Goal: Task Accomplishment & Management: Manage account settings

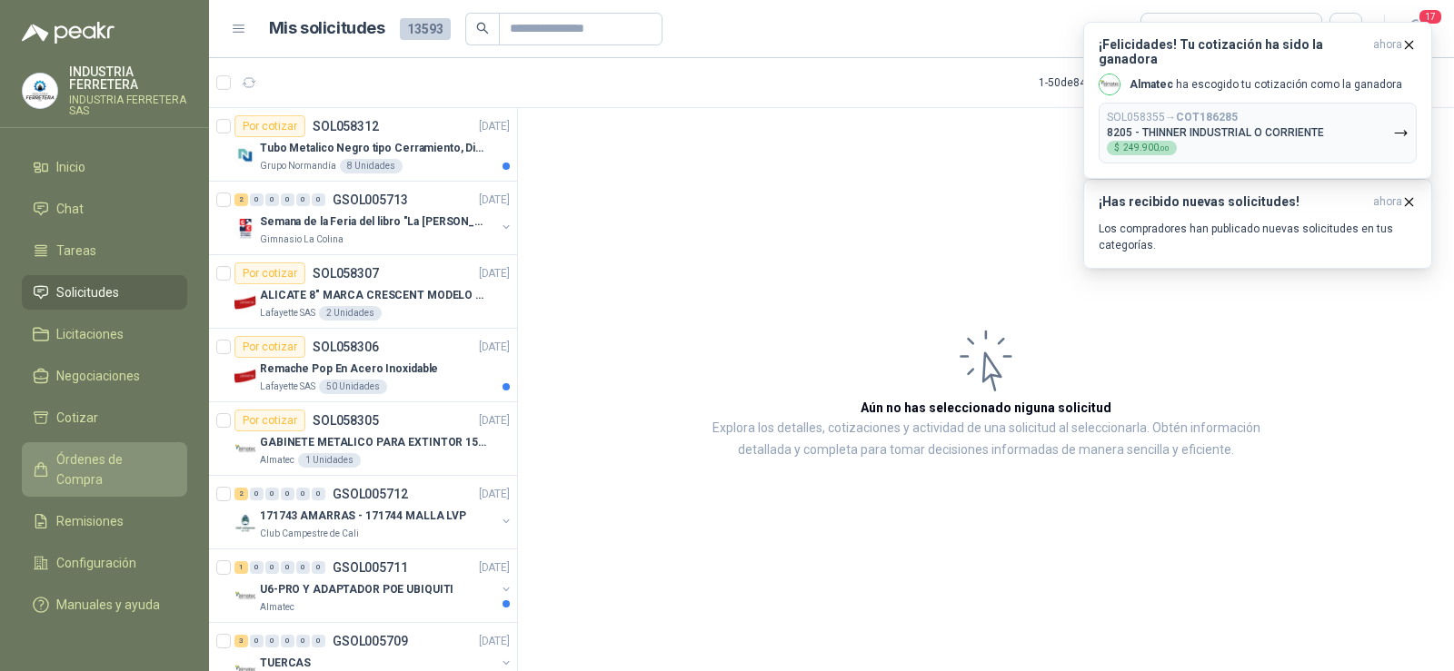
click at [104, 459] on span "Órdenes de Compra" at bounding box center [113, 470] width 114 height 40
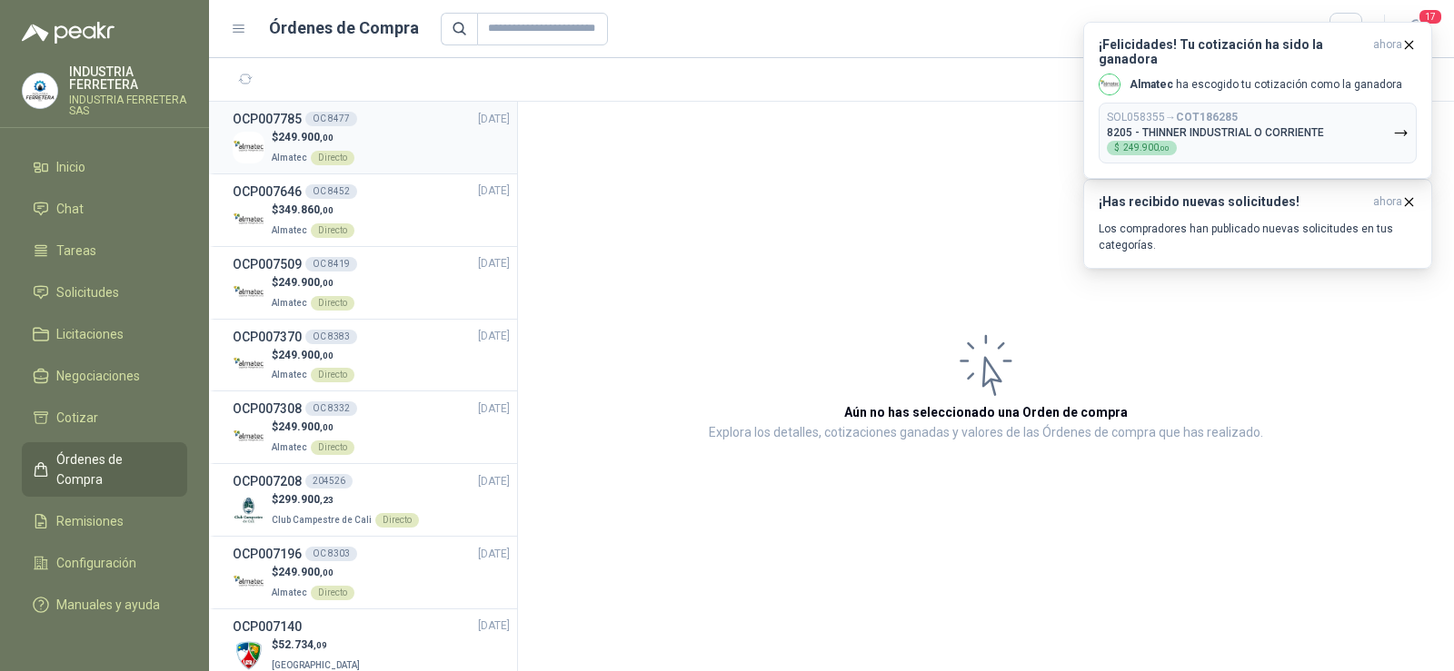
click at [372, 141] on div "$ 249.900 ,00 Almatec Directo" at bounding box center [371, 147] width 277 height 37
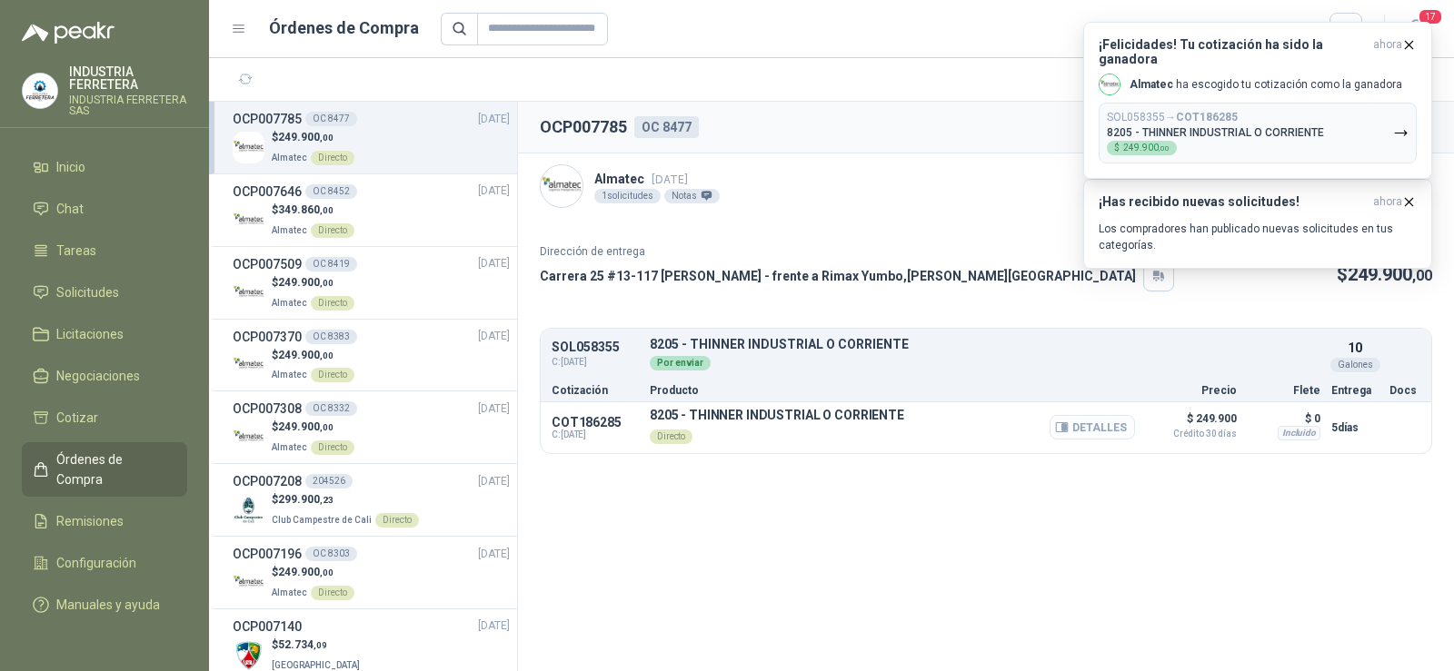
click at [1087, 428] on button "Detalles" at bounding box center [1091, 427] width 85 height 25
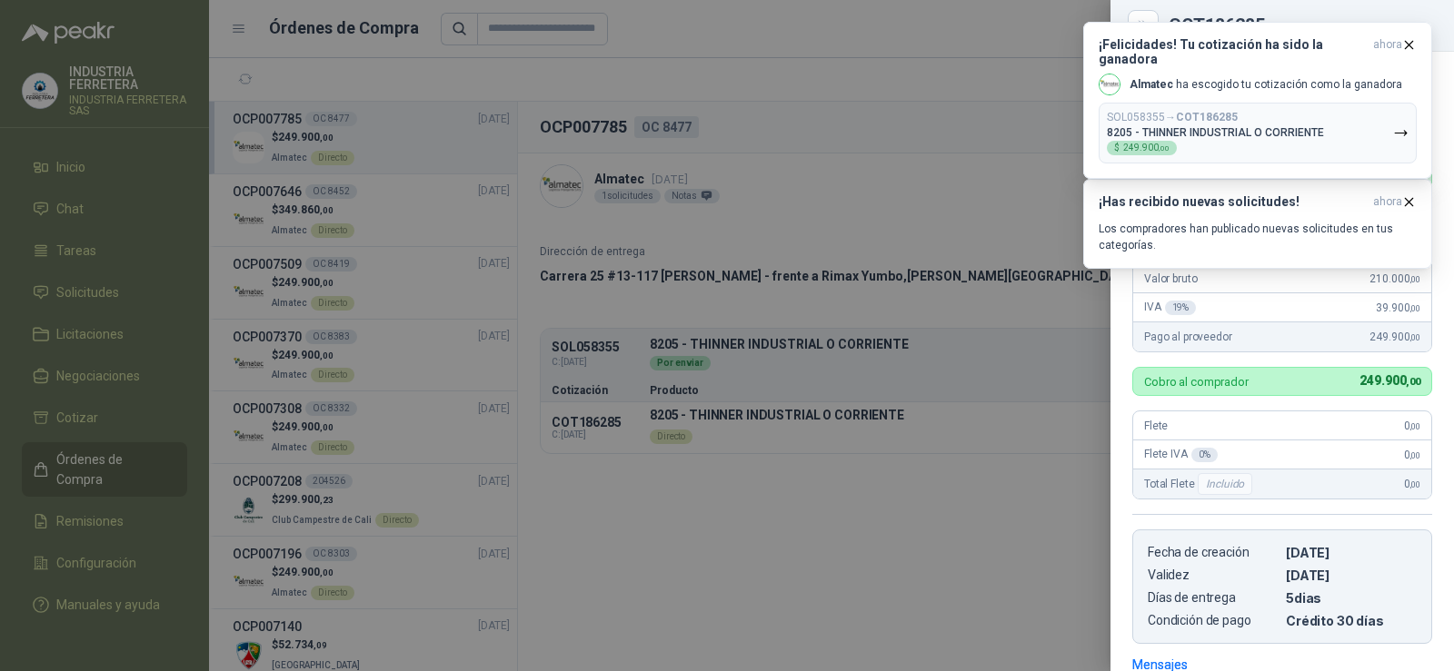
scroll to position [265, 0]
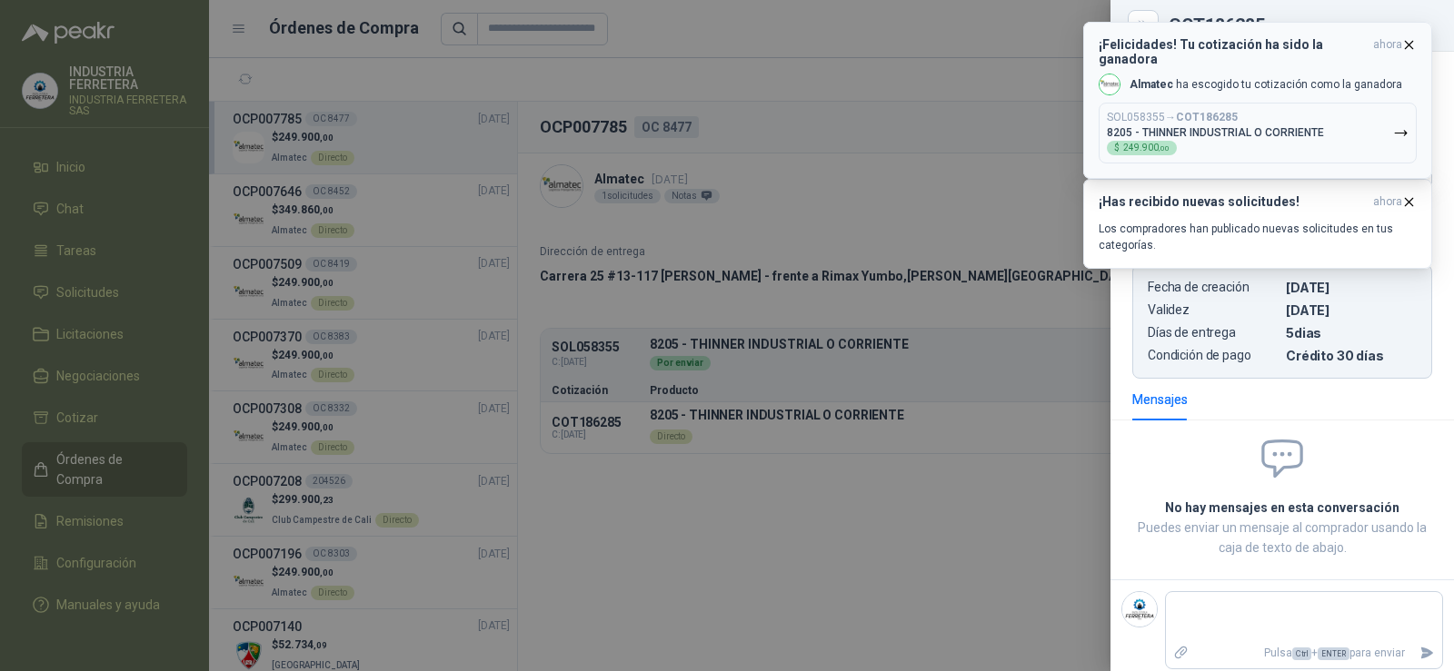
click at [1408, 42] on icon "button" at bounding box center [1408, 44] width 15 height 15
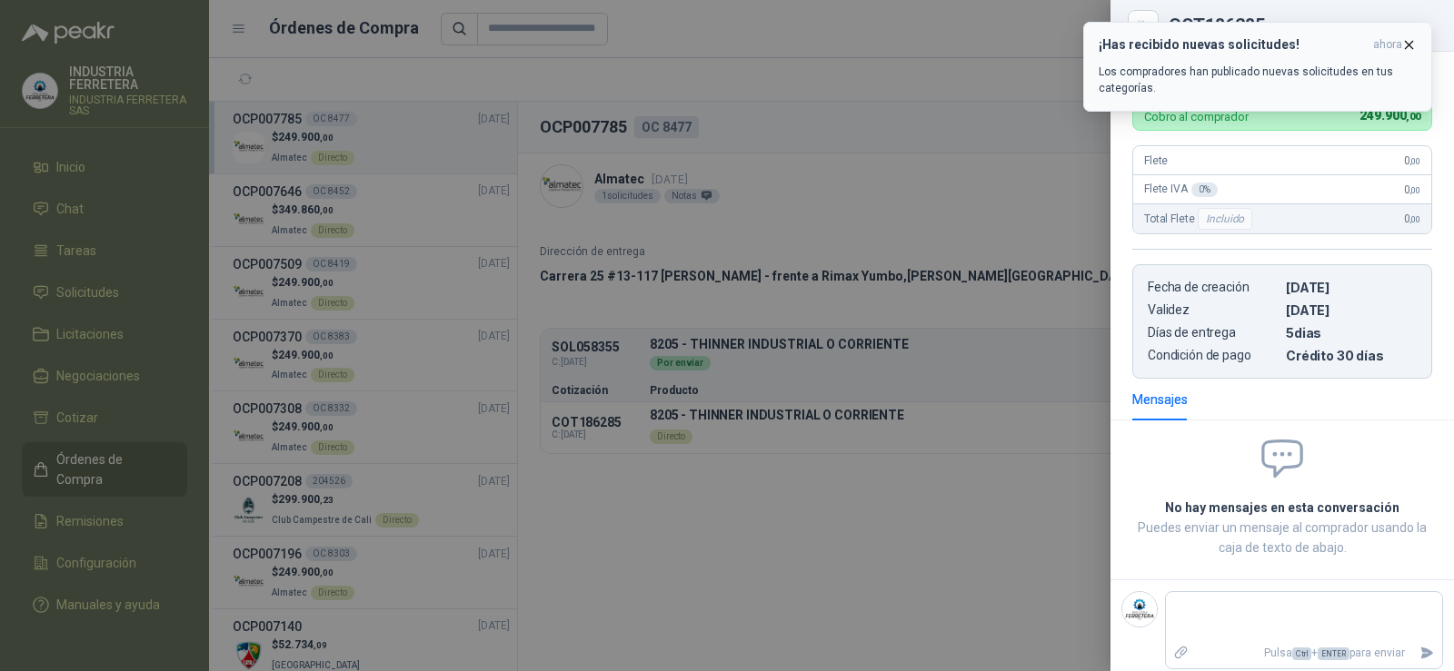
click at [1406, 40] on icon "button" at bounding box center [1408, 44] width 15 height 15
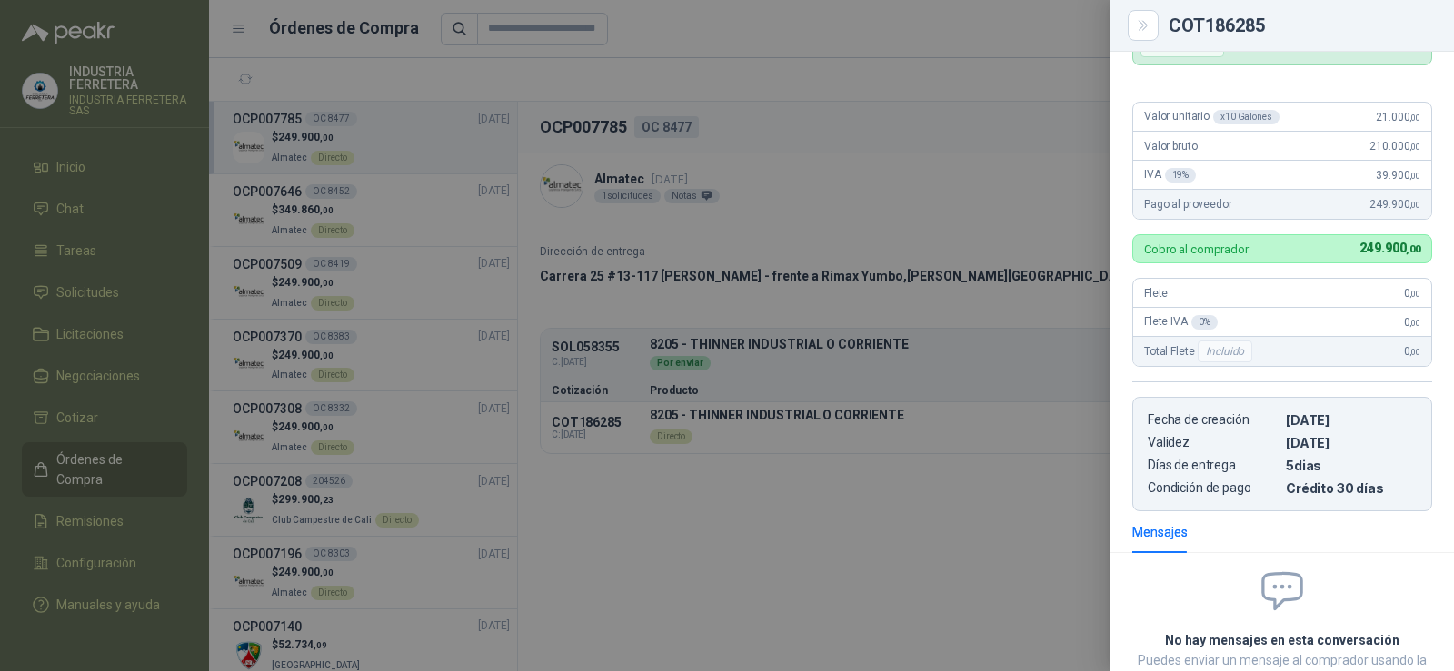
scroll to position [0, 0]
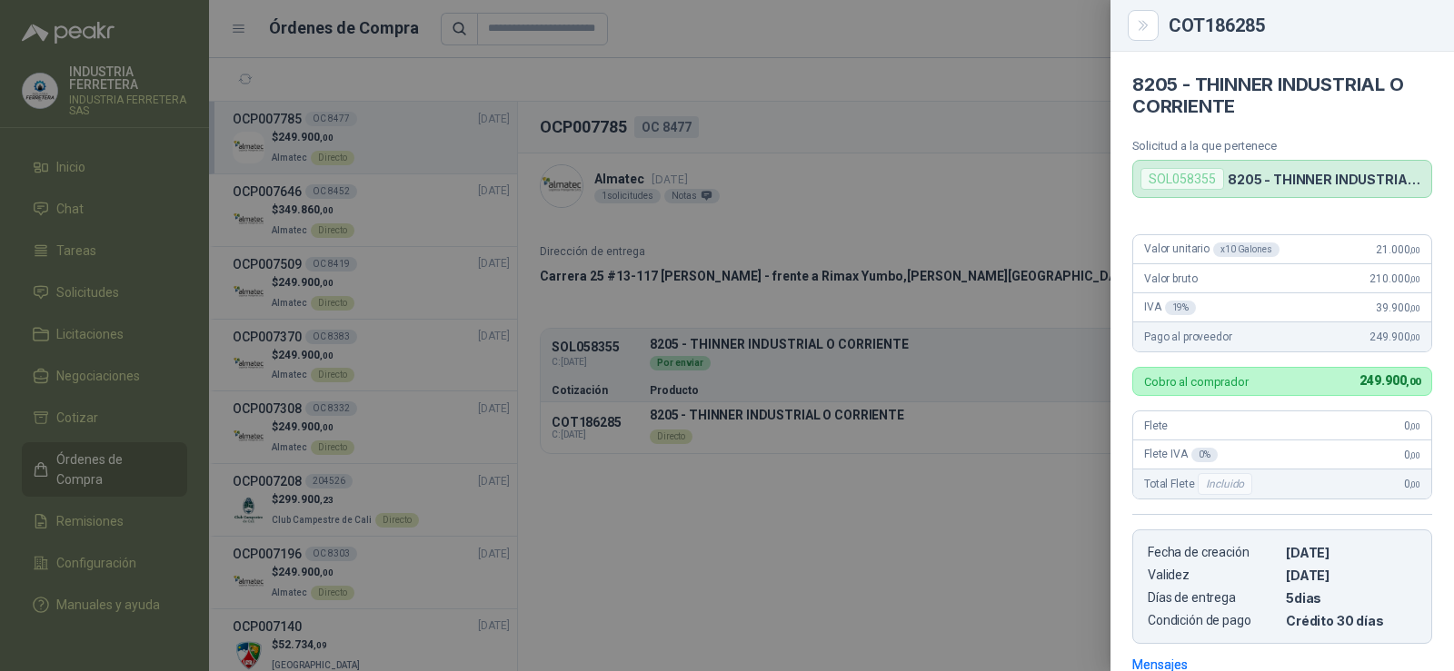
click at [1006, 176] on div at bounding box center [727, 335] width 1454 height 671
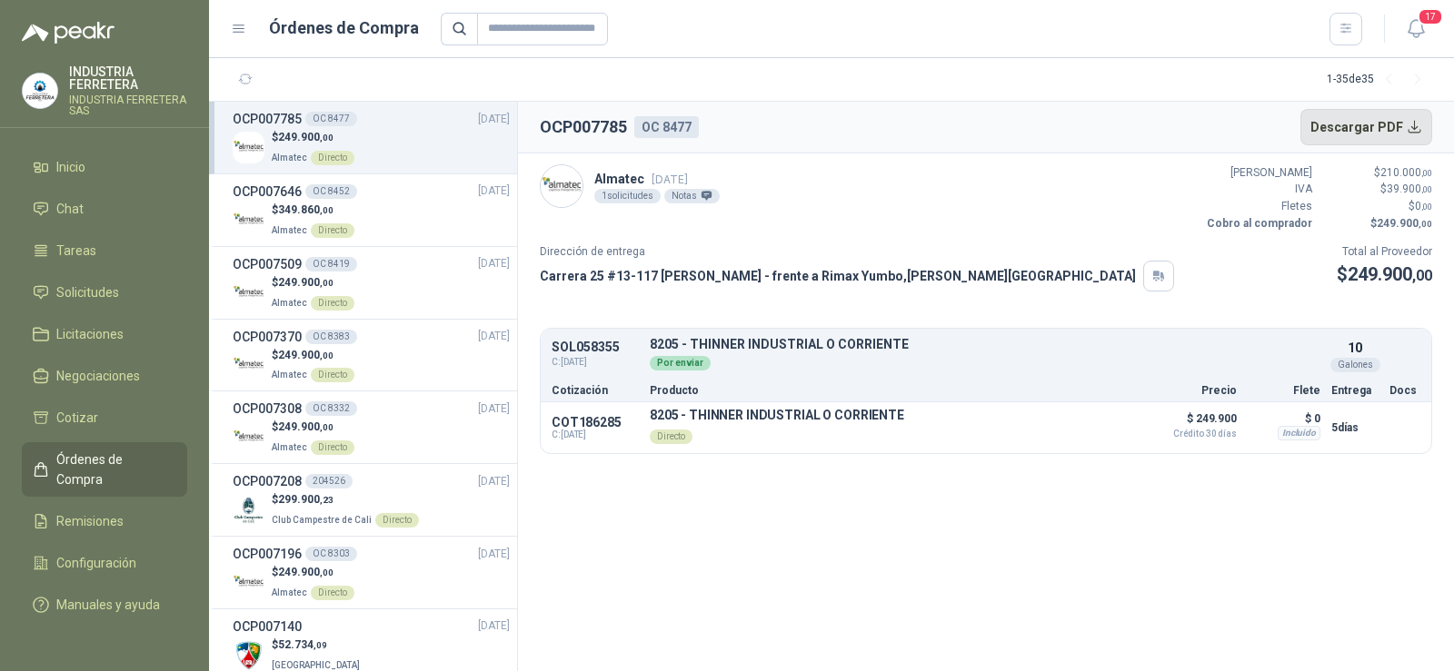
click at [1376, 125] on button "Descargar PDF" at bounding box center [1366, 127] width 133 height 36
